Goal: Check status: Check status

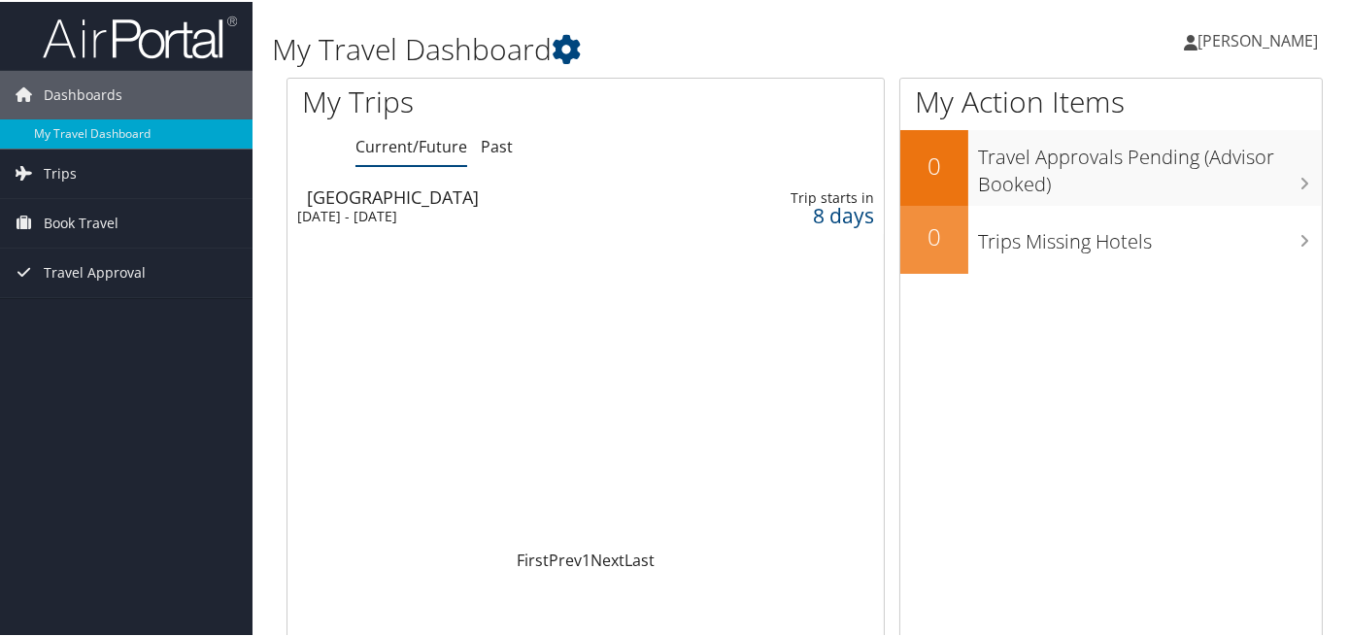
click at [394, 215] on div "[DATE] - [DATE]" at bounding box center [490, 214] width 386 height 17
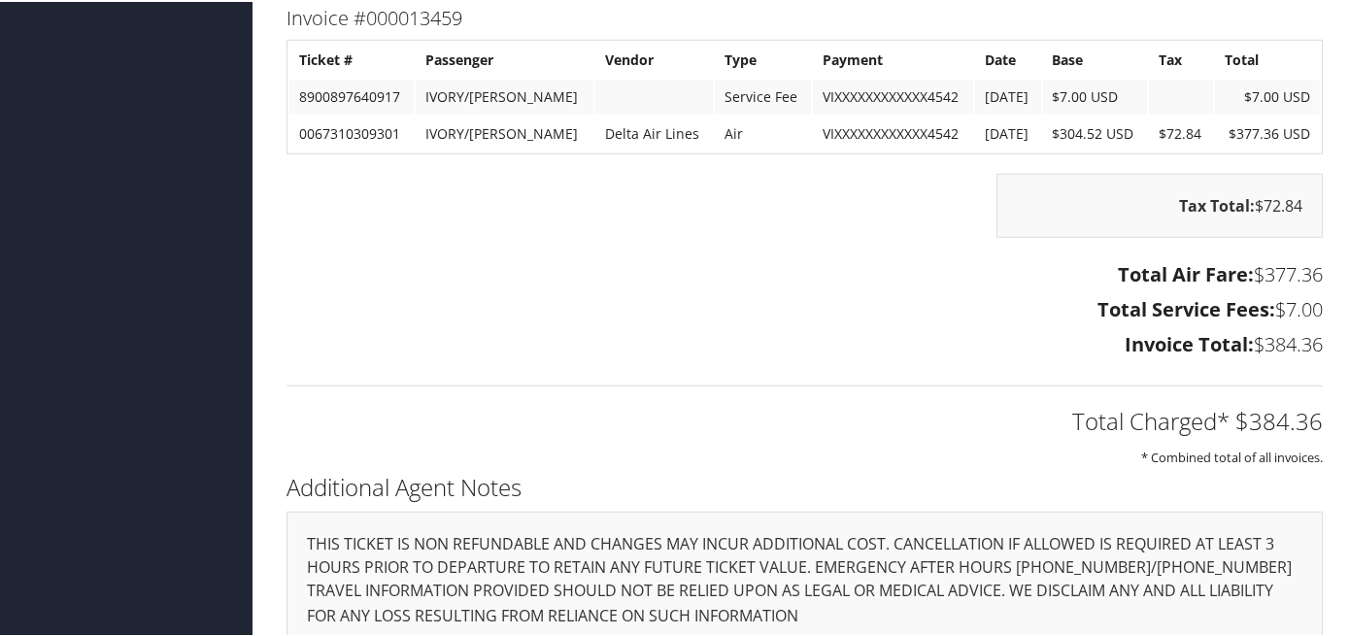
scroll to position [2712, 0]
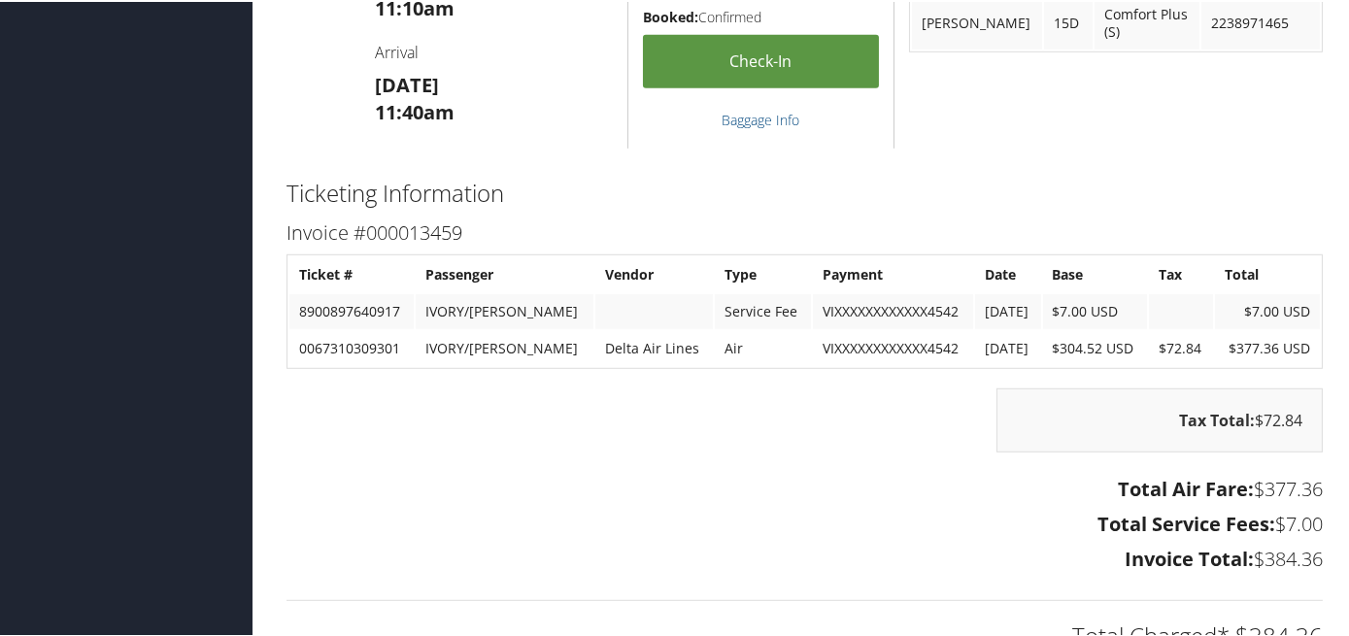
click at [397, 329] on td "0067310309301" at bounding box center [351, 346] width 124 height 35
click at [380, 329] on td "0067310309301" at bounding box center [351, 346] width 124 height 35
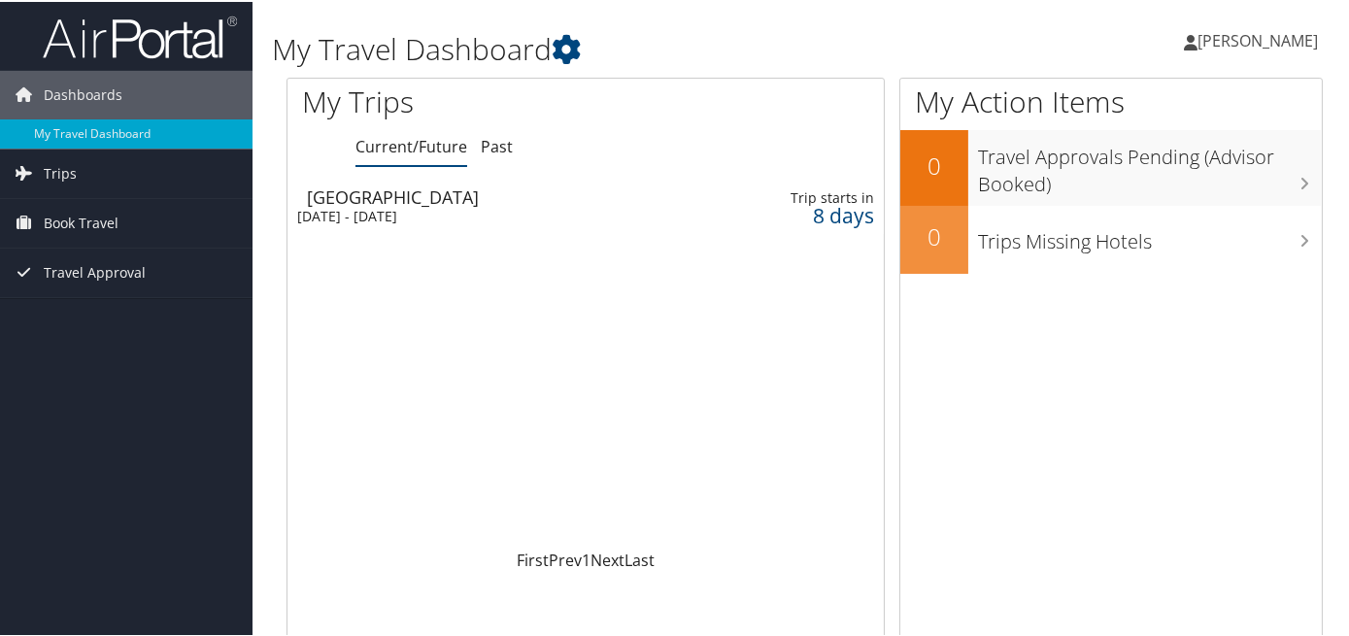
click at [451, 211] on div "[DATE] - [DATE]" at bounding box center [490, 214] width 386 height 17
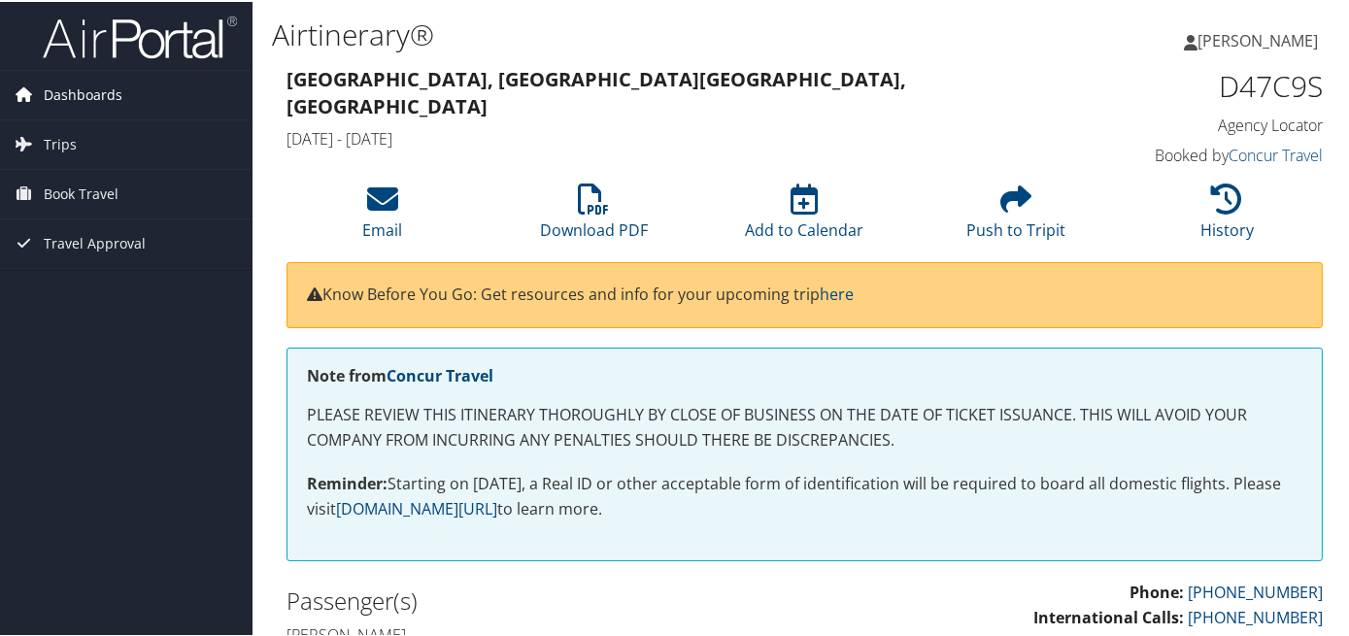
click at [101, 83] on span "Dashboards" at bounding box center [83, 93] width 79 height 49
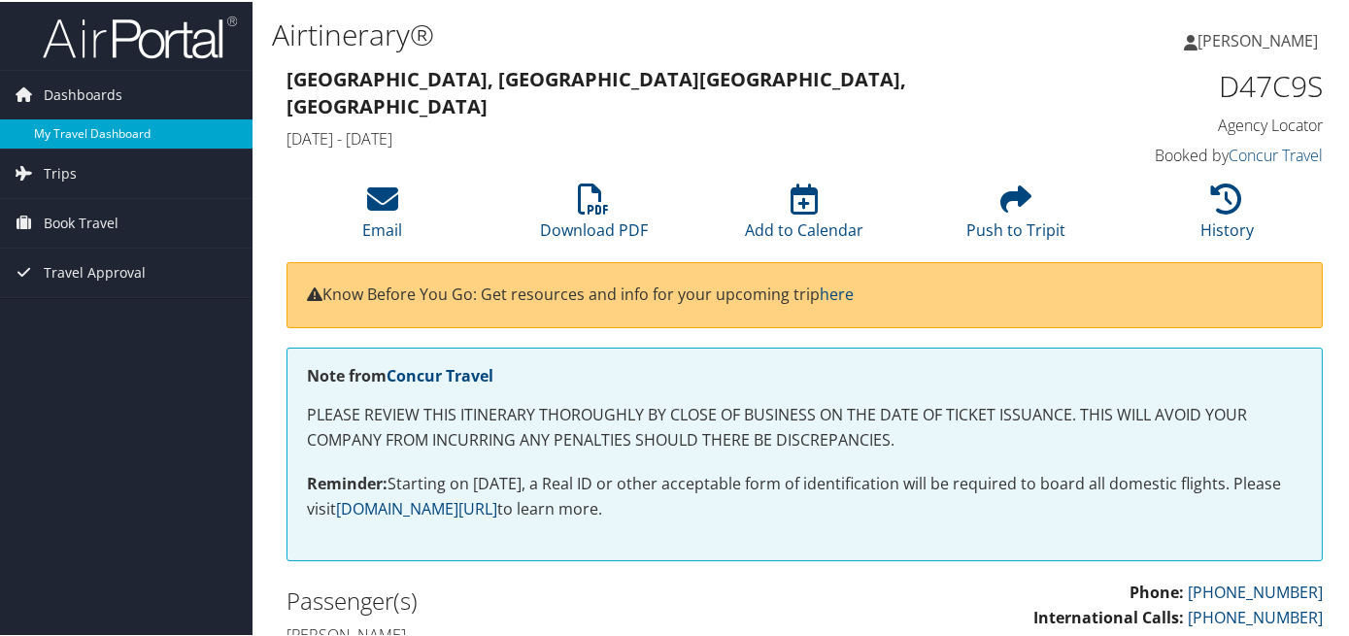
click at [94, 125] on link "My Travel Dashboard" at bounding box center [126, 131] width 252 height 29
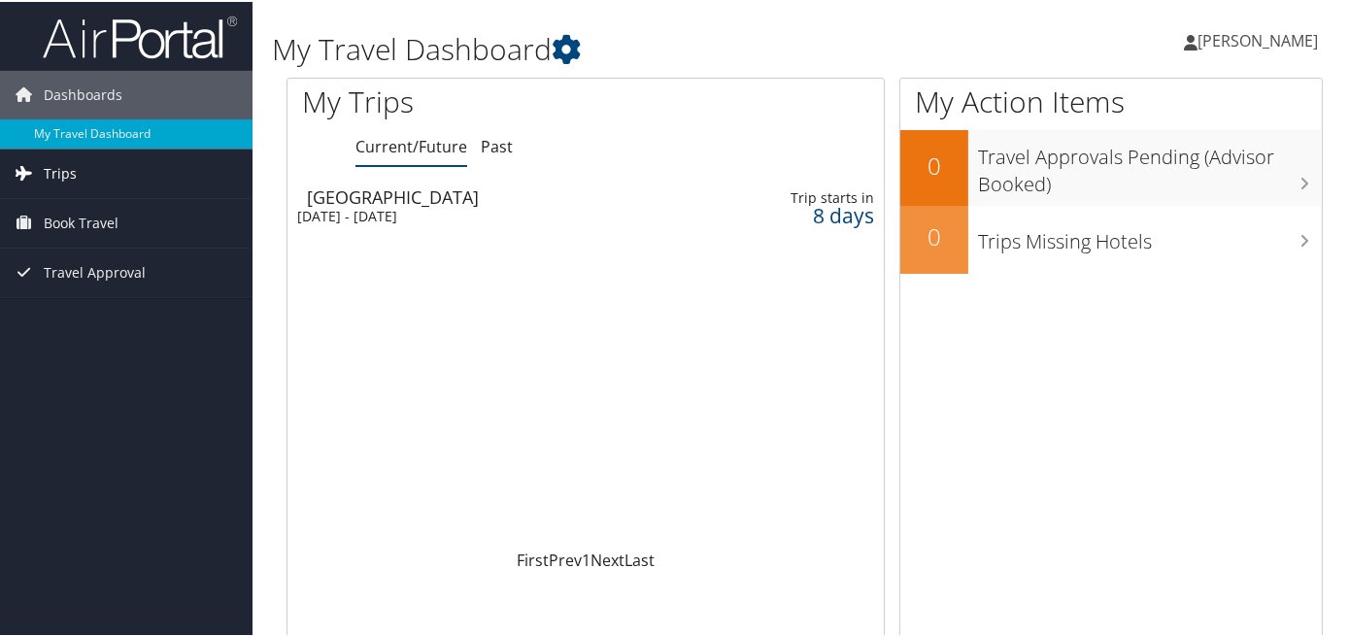
click at [47, 175] on span "Trips" at bounding box center [60, 172] width 33 height 49
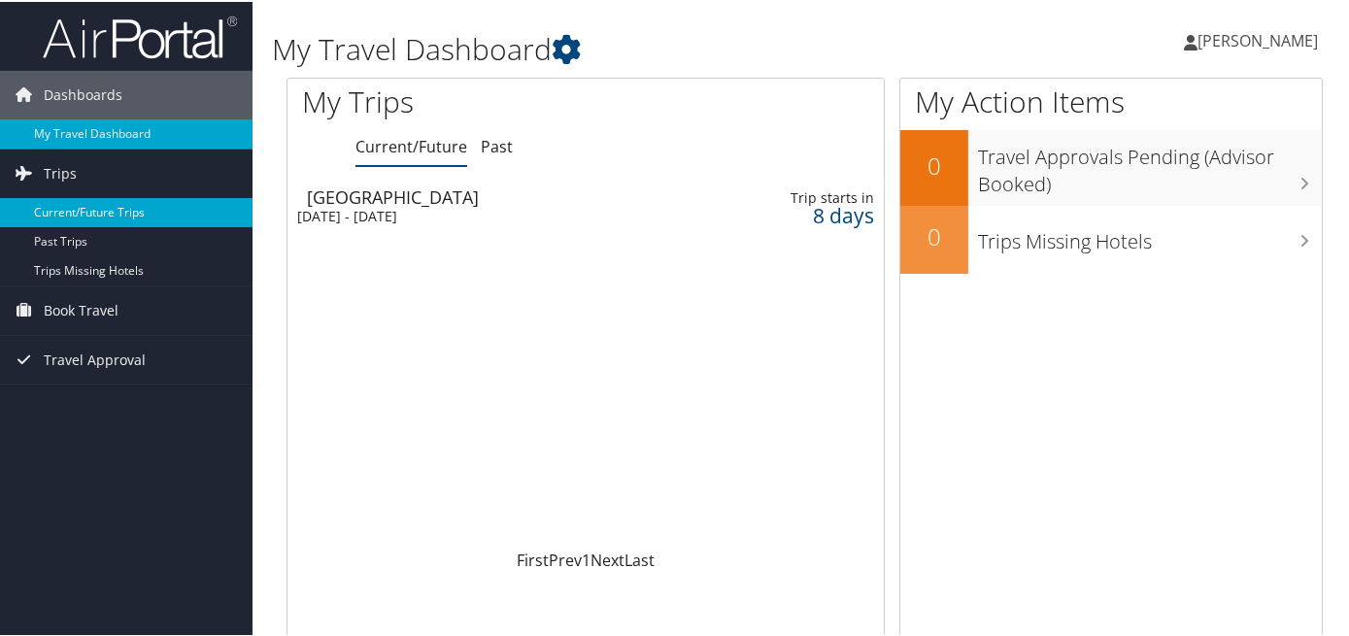
click at [79, 204] on link "Current/Future Trips" at bounding box center [126, 210] width 252 height 29
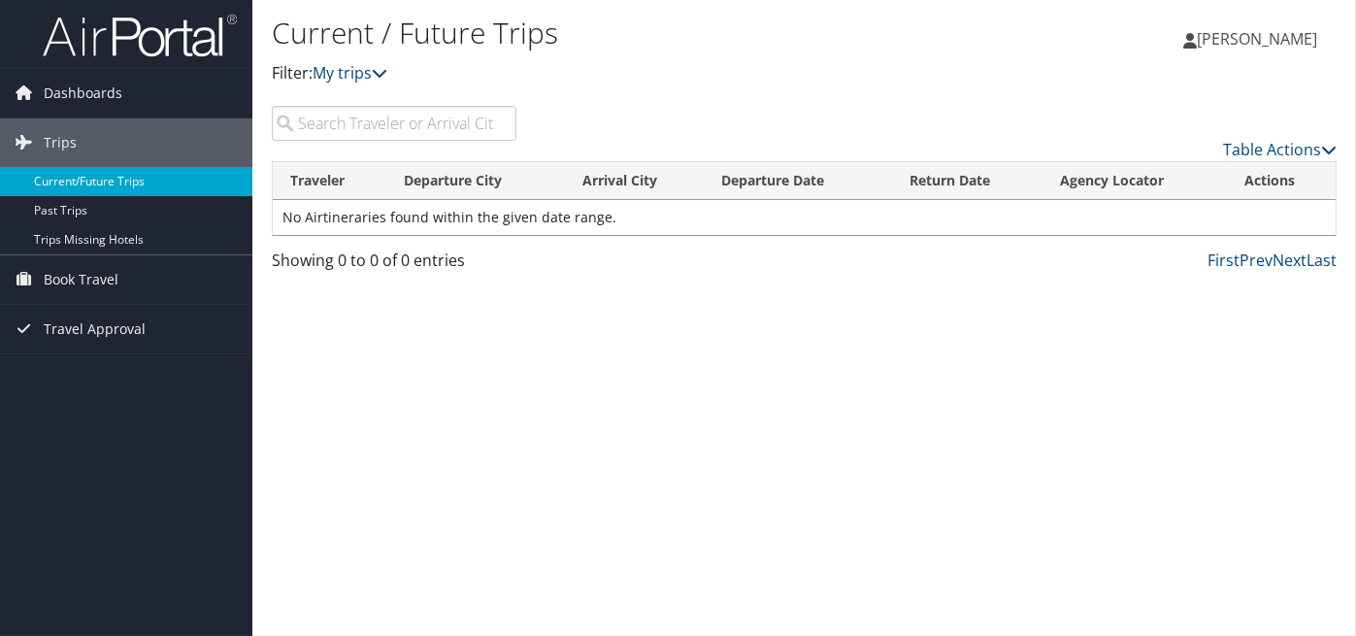
click at [60, 178] on link "Current/Future Trips" at bounding box center [126, 181] width 252 height 29
click at [1274, 148] on link "Table Actions" at bounding box center [1280, 149] width 114 height 21
click at [936, 355] on div at bounding box center [678, 318] width 1356 height 636
